Goal: Task Accomplishment & Management: Use online tool/utility

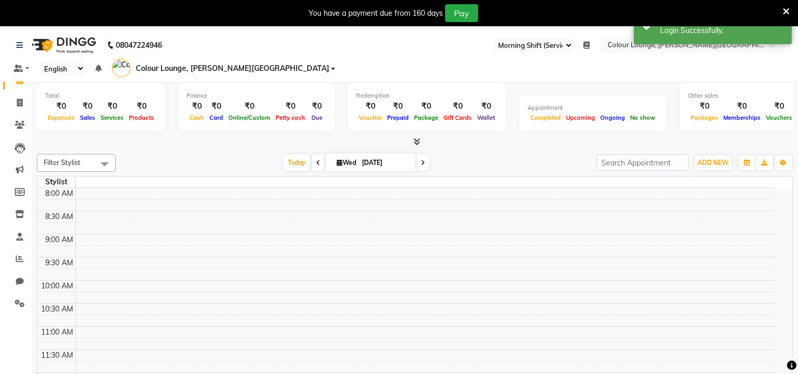
select select "67"
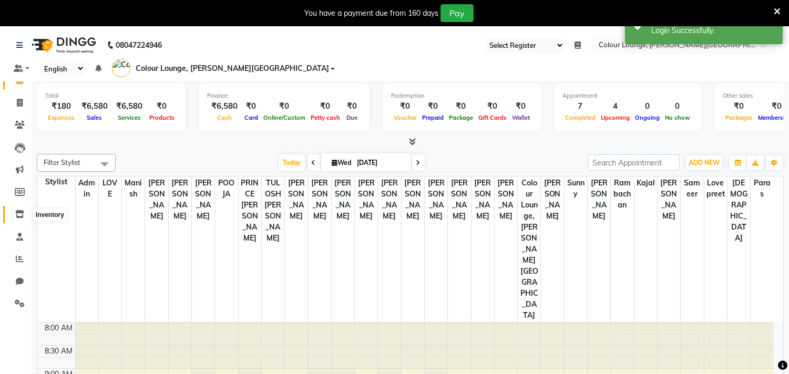
click at [18, 214] on icon at bounding box center [19, 214] width 9 height 8
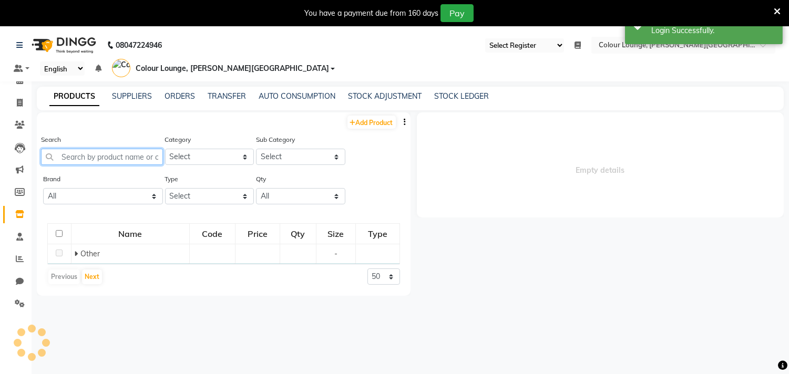
click at [118, 149] on input "text" at bounding box center [102, 157] width 122 height 16
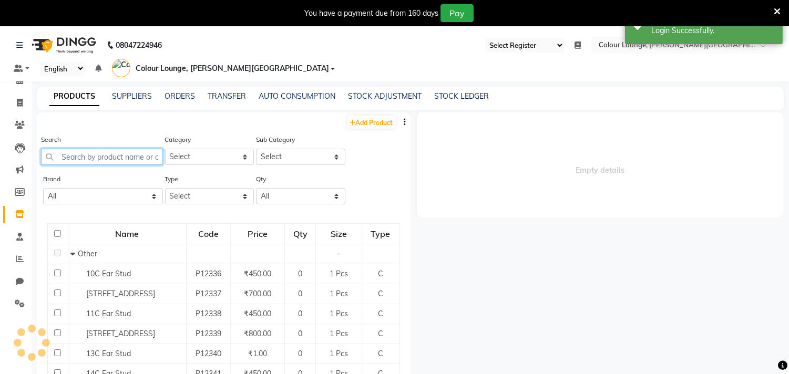
select select
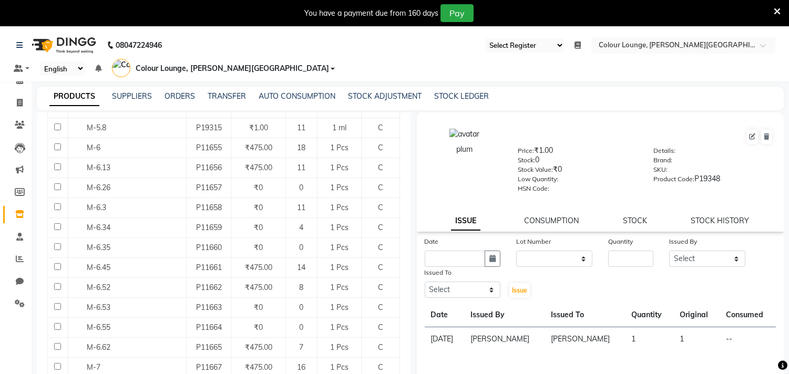
scroll to position [913, 0]
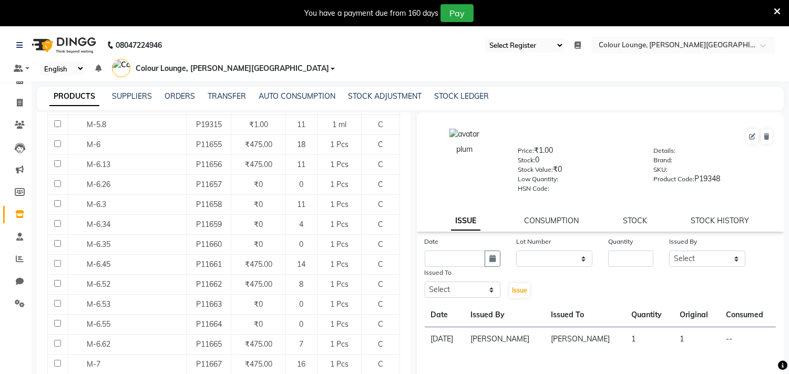
type input "m-"
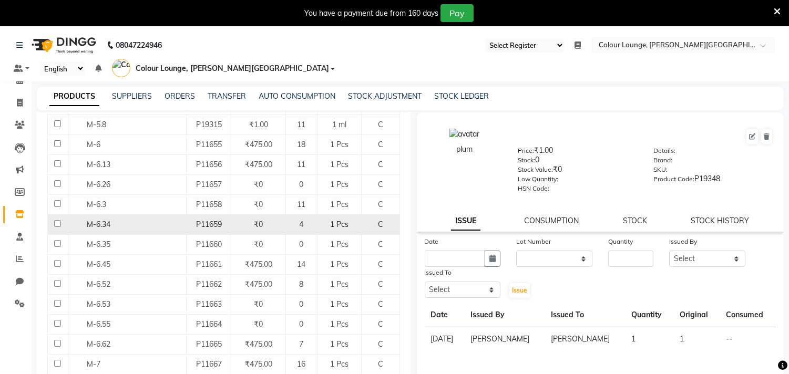
scroll to position [33, 0]
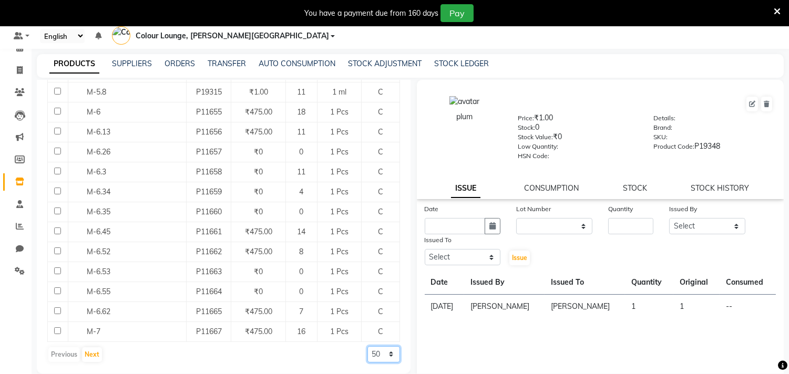
click at [378, 347] on select "50 100 500" at bounding box center [384, 355] width 33 height 16
select select "500"
click at [368, 347] on select "50 100 500" at bounding box center [384, 355] width 33 height 16
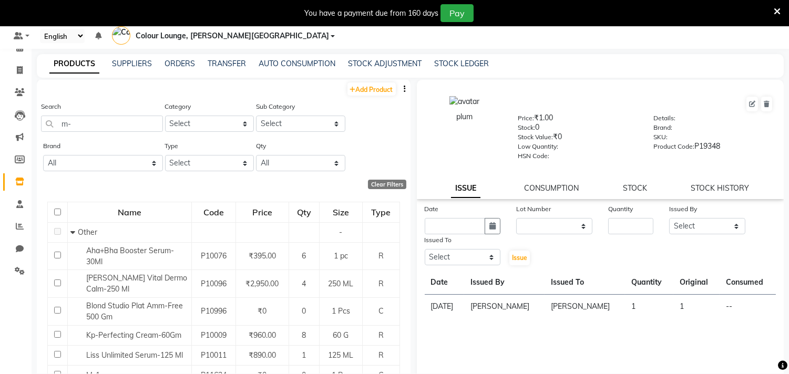
scroll to position [0, 0]
click at [404, 86] on icon "button" at bounding box center [405, 89] width 2 height 7
click at [369, 85] on div "EXPORT" at bounding box center [363, 81] width 34 height 13
click at [104, 101] on div "Search m-" at bounding box center [102, 116] width 122 height 31
click at [99, 116] on input "m-" at bounding box center [102, 124] width 122 height 16
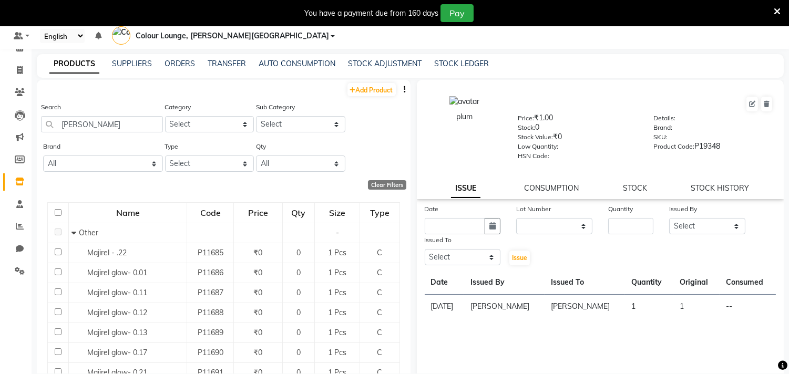
click at [404, 86] on icon "button" at bounding box center [405, 89] width 2 height 7
click at [370, 81] on div "EXPORT" at bounding box center [363, 81] width 34 height 13
click at [83, 116] on input "[PERSON_NAME]" at bounding box center [102, 124] width 122 height 16
type input "m"
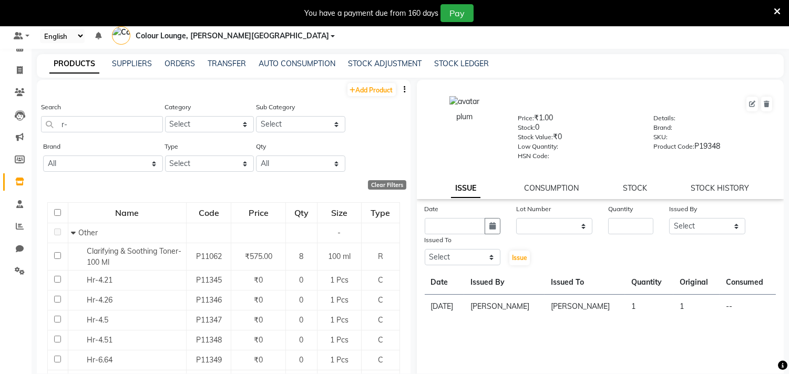
click at [404, 86] on icon "button" at bounding box center [405, 89] width 2 height 7
click at [365, 81] on div "EXPORT" at bounding box center [363, 81] width 34 height 13
click at [128, 116] on input "r-" at bounding box center [102, 124] width 122 height 16
type input "r"
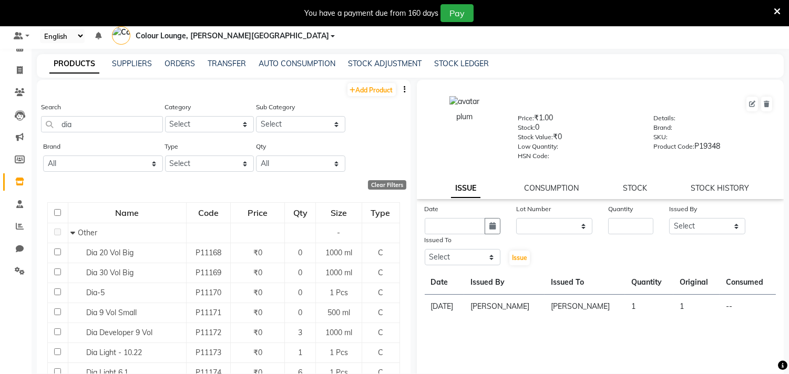
click at [400, 84] on button "button" at bounding box center [405, 89] width 11 height 11
click at [354, 81] on div "EXPORT" at bounding box center [363, 81] width 34 height 13
click at [125, 116] on input "dia" at bounding box center [102, 124] width 122 height 16
type input "d"
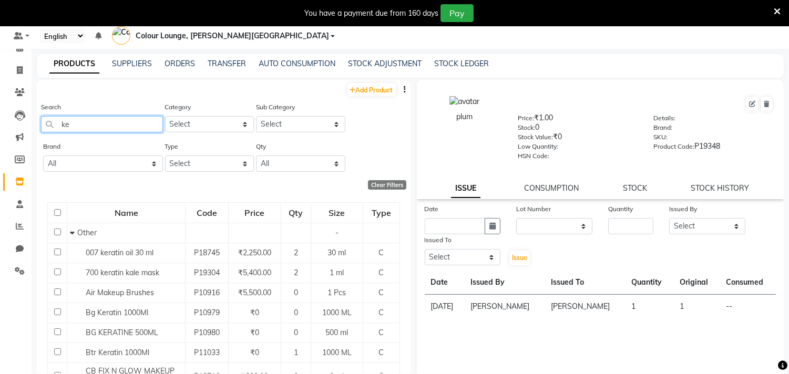
type input "k"
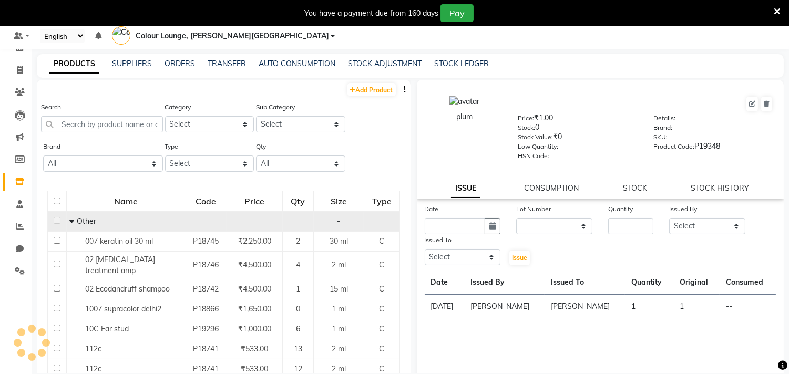
click at [777, 8] on icon at bounding box center [777, 11] width 7 height 9
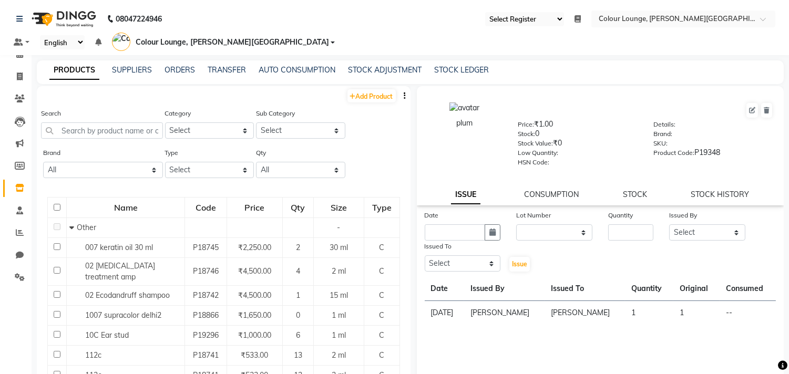
click at [400, 90] on button "button" at bounding box center [405, 95] width 11 height 11
click at [360, 74] on div "IMPORT" at bounding box center [363, 74] width 34 height 13
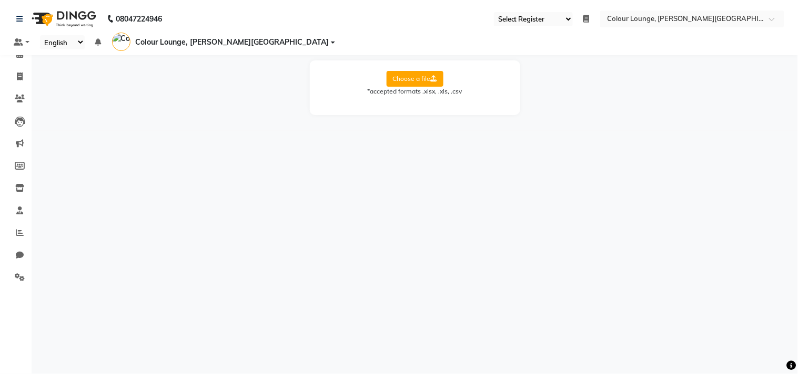
click at [425, 71] on label "Choose a file" at bounding box center [414, 79] width 57 height 16
click at [0, 0] on input "Choose a file" at bounding box center [0, 0] width 0 height 0
click at [440, 105] on select "Select Sheet Sheet1" at bounding box center [462, 113] width 79 height 16
select select "Sheet1"
click at [423, 105] on select "Select Sheet Sheet1" at bounding box center [462, 113] width 79 height 16
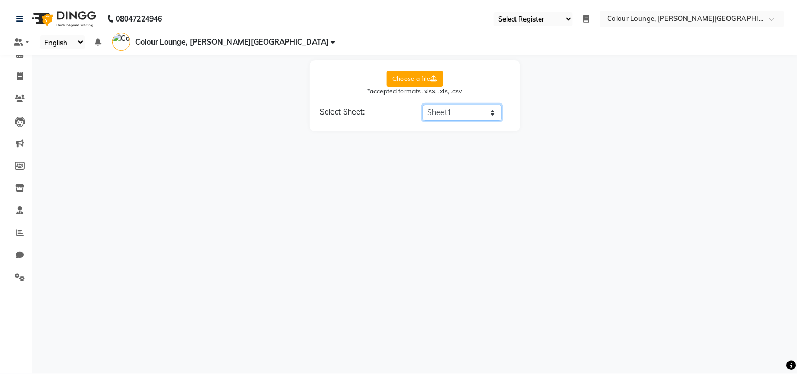
select select "product name"
select select "product code"
select select "product category"
select select "product sub-category"
select select "quantity"
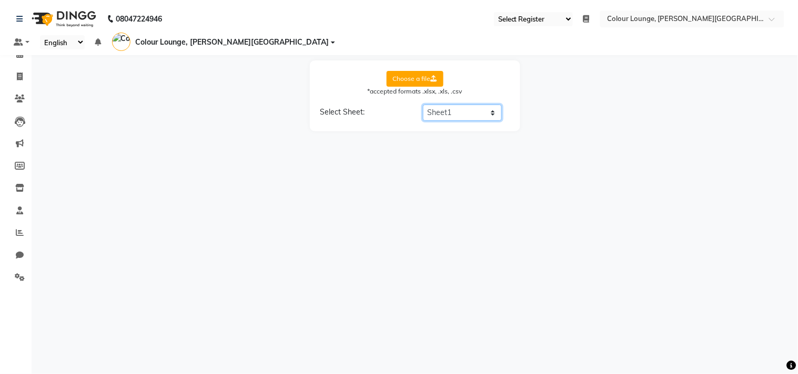
select select "price"
select select "cost"
select select "tax group"
select select "tax inclusive"
select select "size"
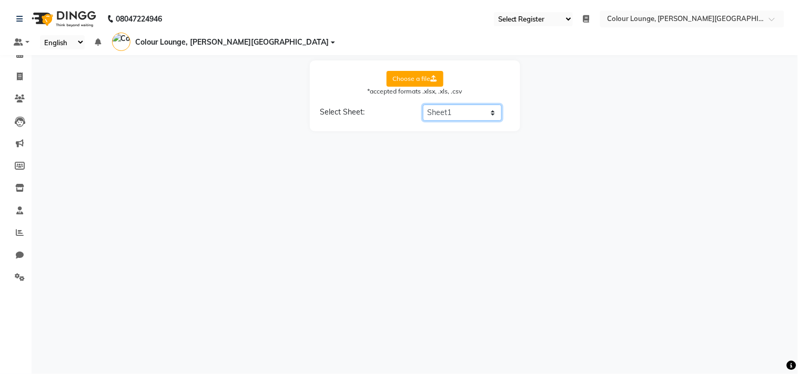
select select "unit"
select select "sku"
select select "brand"
select select "sac code"
select select "description"
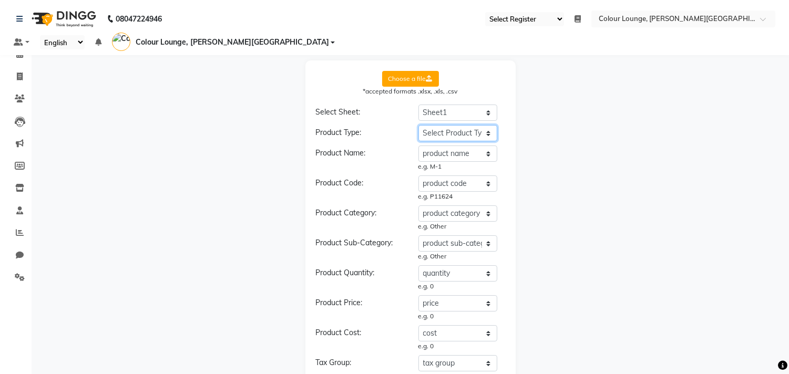
click at [445, 125] on select "Select Product Type product name product code product category product sub-cate…" at bounding box center [458, 133] width 79 height 16
select select "type"
click at [419, 125] on select "Select Product Type product name product code product category product sub-cate…" at bounding box center [458, 133] width 79 height 16
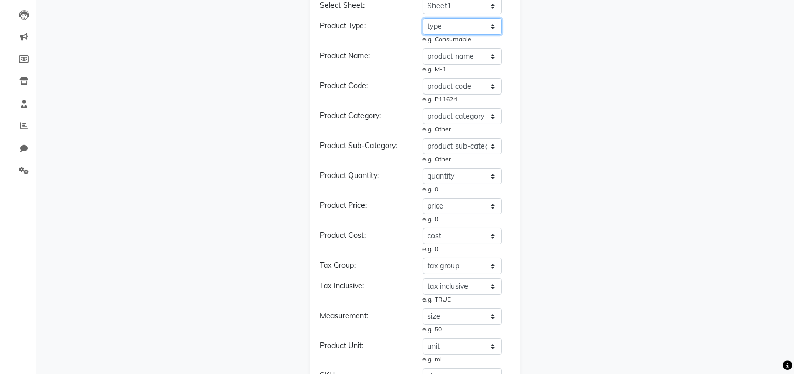
scroll to position [337, 0]
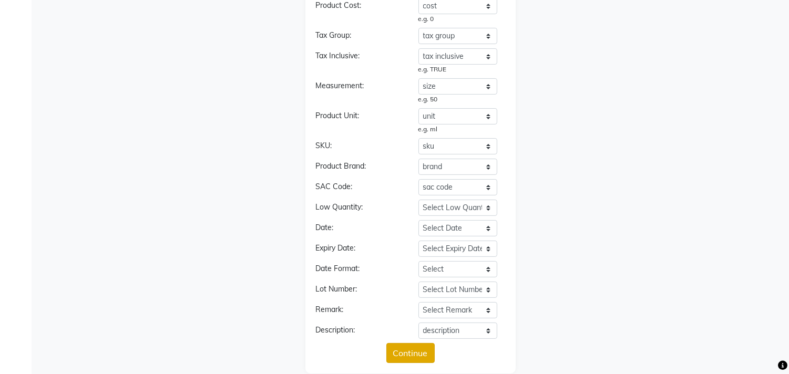
click at [414, 343] on button "Continue" at bounding box center [410, 353] width 48 height 20
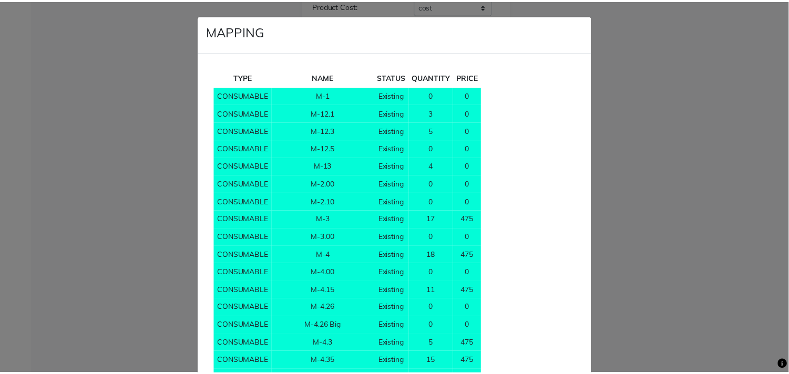
scroll to position [2147, 0]
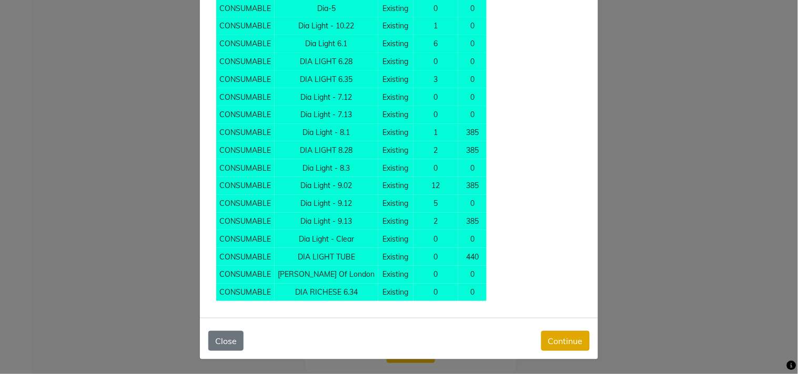
click at [556, 342] on button "Continue" at bounding box center [565, 341] width 48 height 20
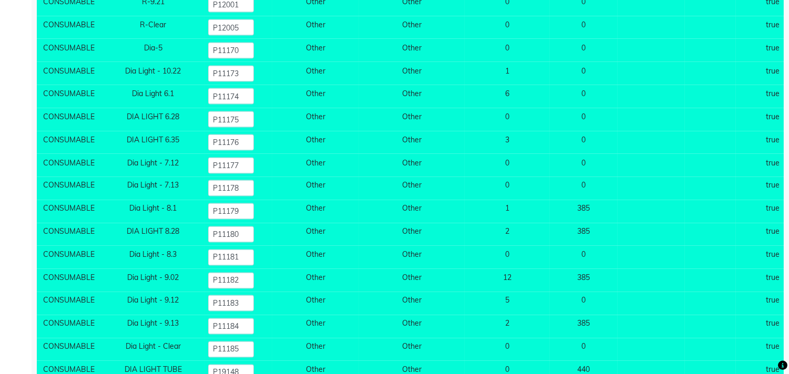
scroll to position [3466, 0]
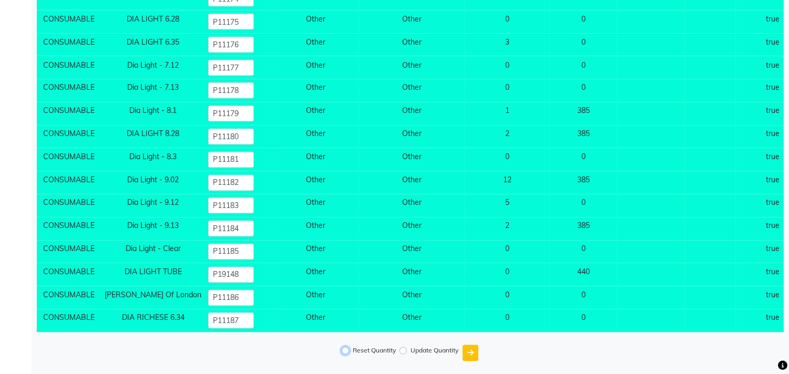
click at [345, 348] on input "Reset Quantity" at bounding box center [345, 351] width 7 height 7
radio input "true"
click at [472, 350] on button "submit" at bounding box center [471, 353] width 16 height 16
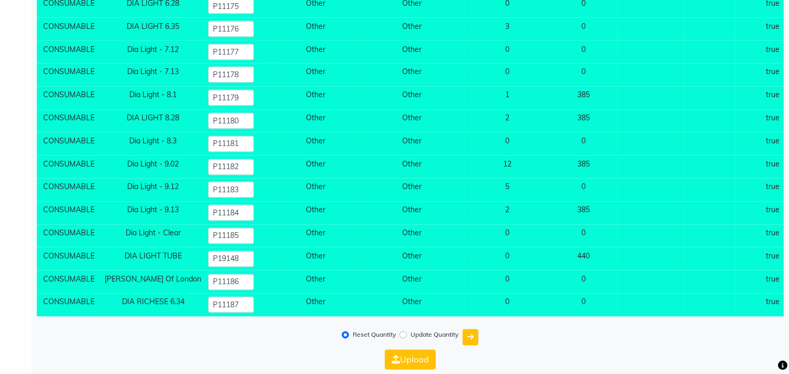
scroll to position [3486, 0]
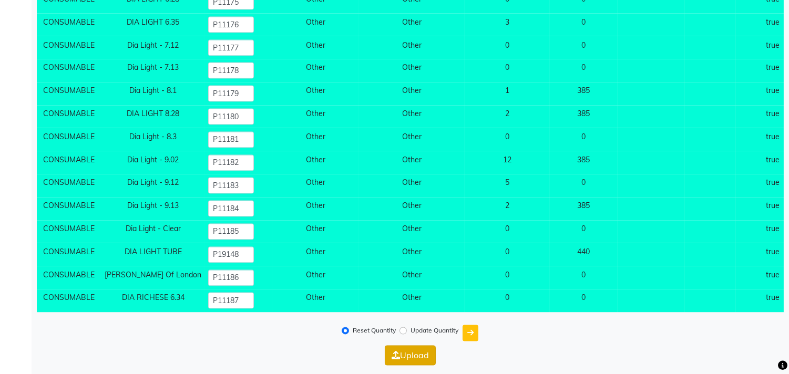
click at [409, 349] on button "Upload" at bounding box center [410, 356] width 51 height 20
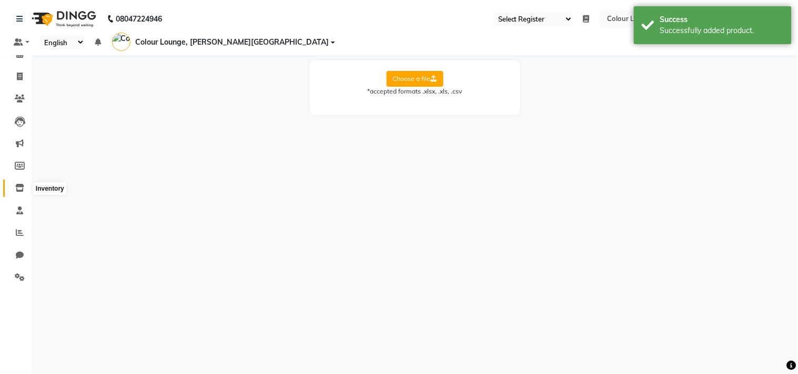
click at [20, 193] on span at bounding box center [20, 188] width 18 height 12
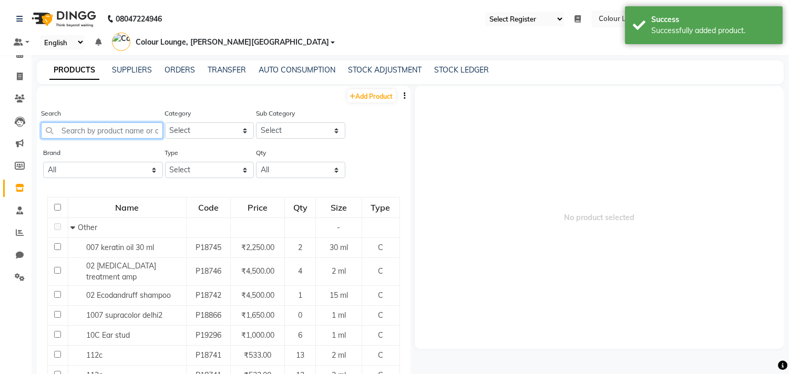
click at [97, 123] on input "text" at bounding box center [102, 131] width 122 height 16
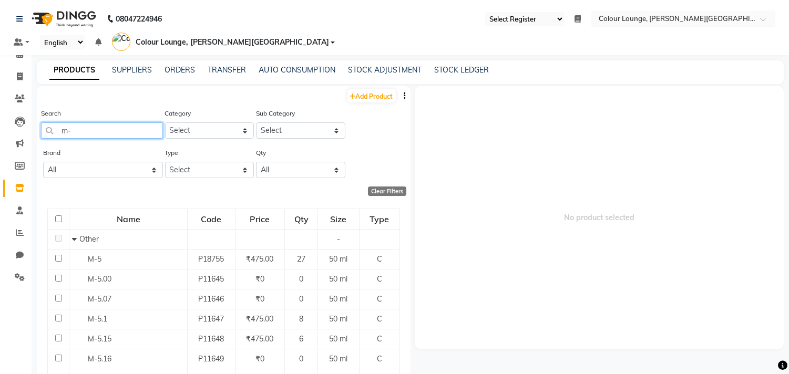
type input "m"
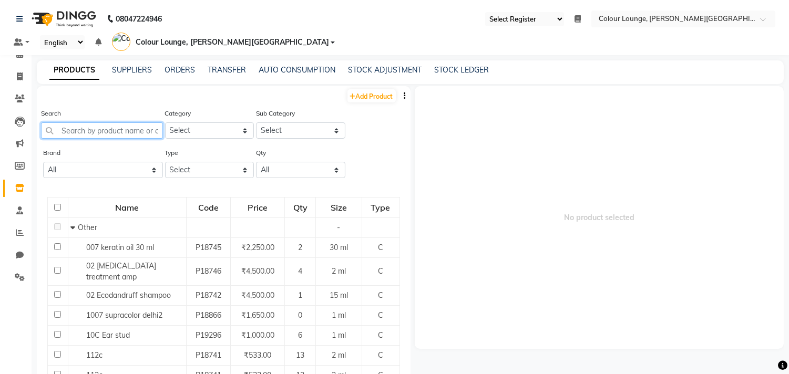
click at [97, 123] on input "text" at bounding box center [102, 131] width 122 height 16
click at [514, 212] on span "No product selected" at bounding box center [600, 217] width 370 height 263
click at [329, 37] on span "Colour Lounge, [PERSON_NAME][GEOGRAPHIC_DATA]" at bounding box center [232, 42] width 193 height 11
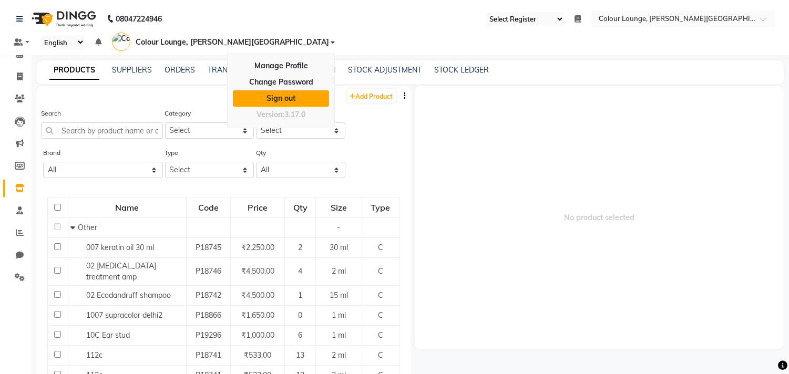
click at [329, 90] on link "Sign out" at bounding box center [281, 98] width 96 height 16
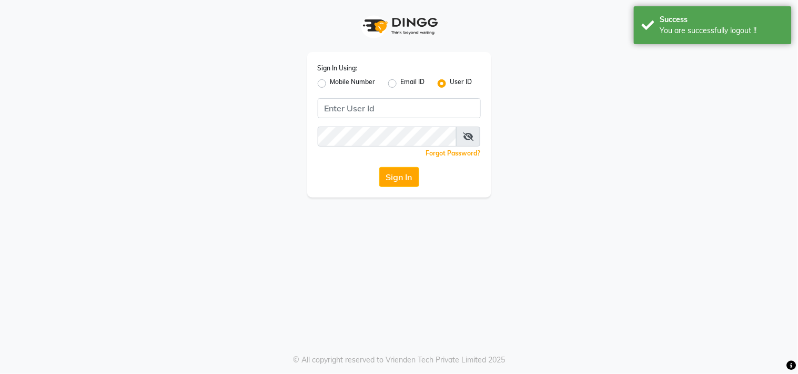
click at [330, 80] on label "Mobile Number" at bounding box center [352, 83] width 45 height 13
click at [330, 80] on input "Mobile Number" at bounding box center [333, 80] width 7 height 7
radio input "true"
radio input "false"
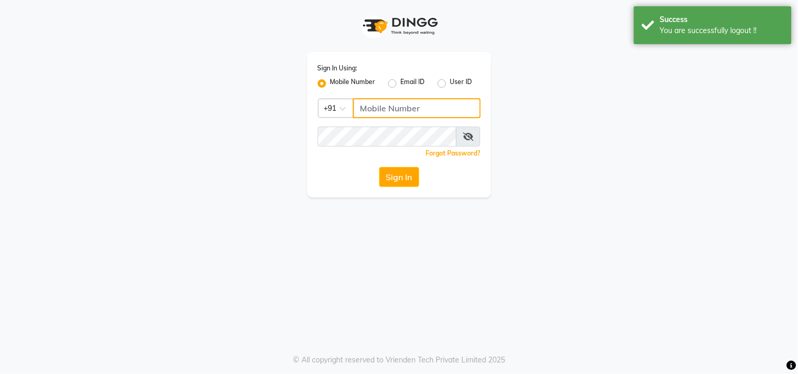
click at [369, 102] on input "Username" at bounding box center [417, 108] width 128 height 20
type input "8727809000"
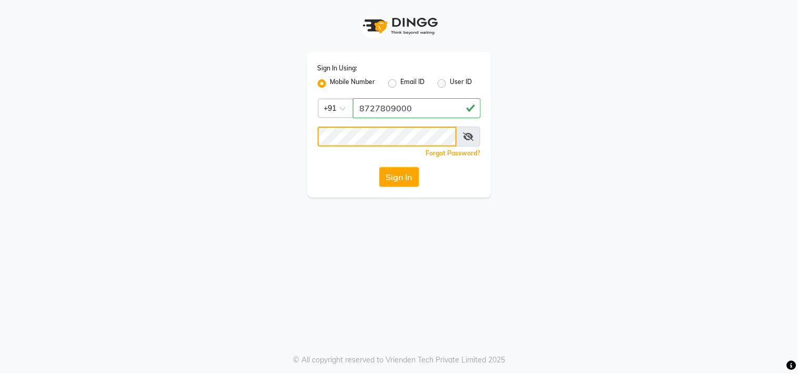
click at [379, 167] on button "Sign In" at bounding box center [399, 177] width 40 height 20
